Goal: Information Seeking & Learning: Find specific fact

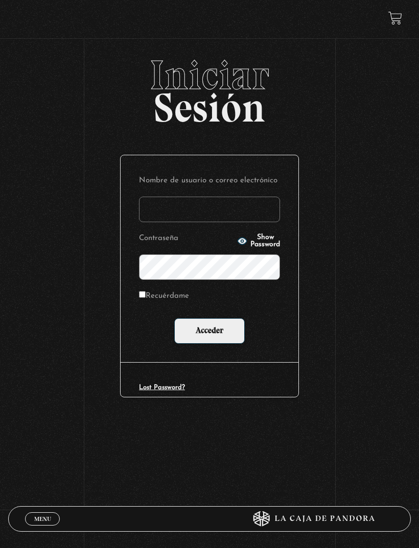
type input "kmariagarita0@gmail.com"
click at [210, 333] on input "Acceder" at bounding box center [209, 331] width 71 height 26
type input "kmariagarita0@gmail.com"
click at [250, 245] on span "Show Password" at bounding box center [265, 241] width 30 height 14
click at [150, 288] on form "Nombre de usuario o correo electrónico kmariagarita0@gmail.com Contraseña Hide …" at bounding box center [209, 259] width 141 height 170
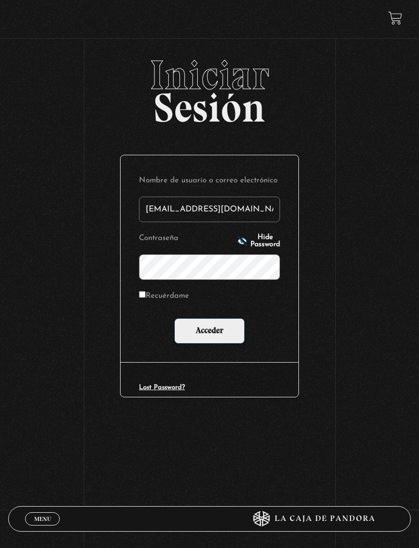
click at [140, 298] on input "Recuérdame" at bounding box center [142, 294] width 7 height 7
checkbox input "true"
click at [227, 335] on input "Acceder" at bounding box center [209, 331] width 71 height 26
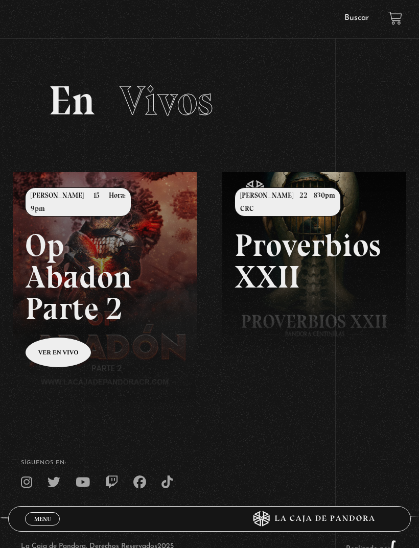
click at [361, 21] on link "Buscar" at bounding box center [356, 18] width 25 height 8
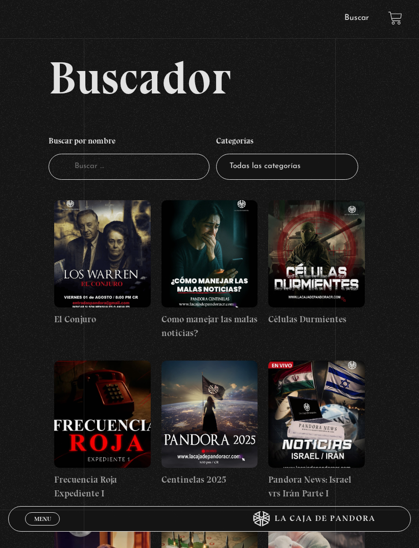
click at [174, 171] on input "Buscador" at bounding box center [129, 167] width 161 height 26
type input "Muro"
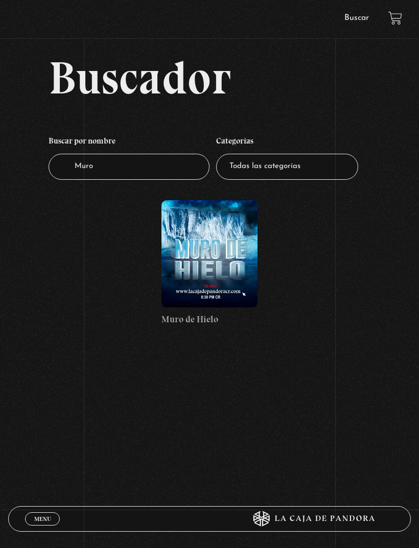
click at [233, 266] on figure at bounding box center [209, 253] width 97 height 107
